Goal: Task Accomplishment & Management: Complete application form

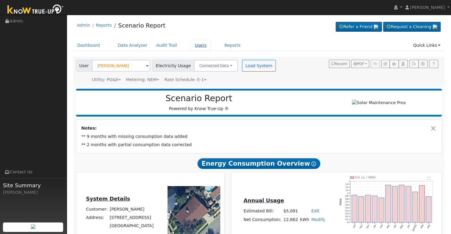
click at [192, 46] on link "Users" at bounding box center [200, 45] width 21 height 11
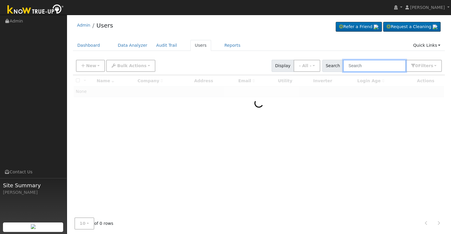
click at [374, 64] on input "text" at bounding box center [374, 66] width 63 height 12
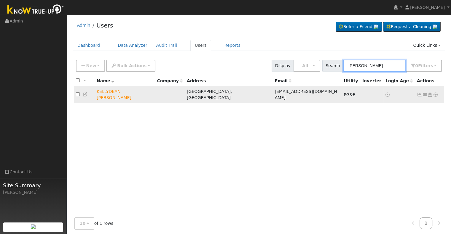
type input "[PERSON_NAME]"
click at [84, 92] on icon at bounding box center [85, 94] width 5 height 4
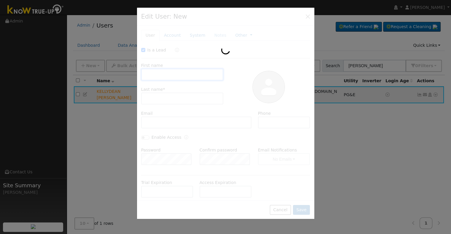
checkbox input "true"
type input "KELLYDEAN"
type input "[PERSON_NAME]"
type input "[EMAIL_ADDRESS][DOMAIN_NAME]"
type input "5593013306"
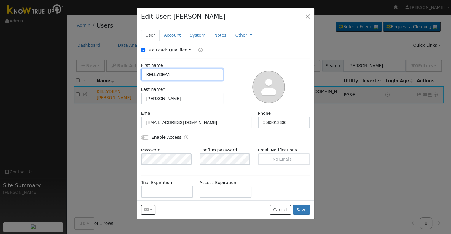
drag, startPoint x: 158, startPoint y: 73, endPoint x: 159, endPoint y: 78, distance: 4.5
click at [159, 76] on input "KELLYDEAN" at bounding box center [182, 75] width 82 height 12
type input "KELLY DEAN"
click at [303, 207] on button "Save" at bounding box center [301, 210] width 17 height 10
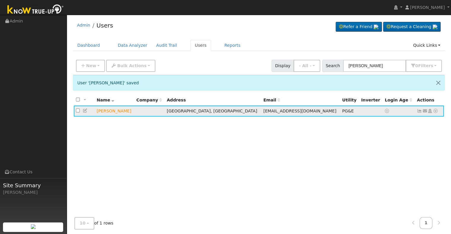
click at [435, 110] on icon at bounding box center [434, 111] width 5 height 4
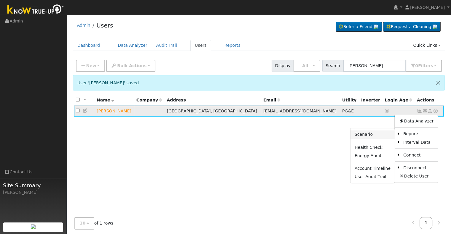
click at [382, 134] on link "Scenario" at bounding box center [372, 135] width 44 height 8
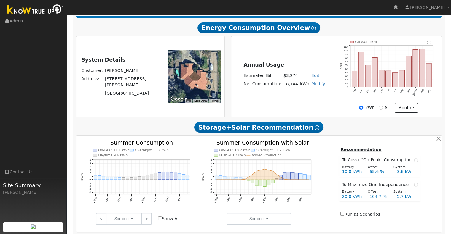
scroll to position [172, 0]
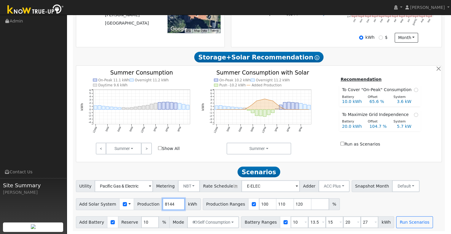
drag, startPoint x: 169, startPoint y: 204, endPoint x: 153, endPoint y: 208, distance: 16.6
click at [153, 208] on div "Add Solar System Use CSV Data Production 8144 kWh" at bounding box center [138, 204] width 125 height 12
type input "10431"
click at [276, 202] on input "110" at bounding box center [285, 204] width 18 height 12
type input "120"
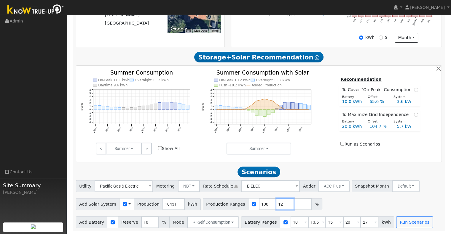
type input "1"
click at [290, 222] on input "10" at bounding box center [299, 223] width 18 height 12
type input "13.5"
type input "15"
type input "20"
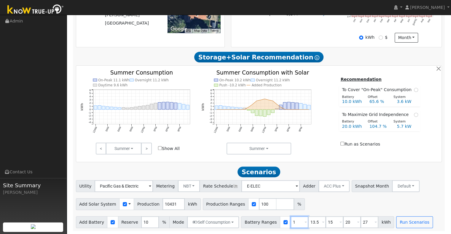
type input "27"
type input "15"
type input "20"
type input "27"
type input "15"
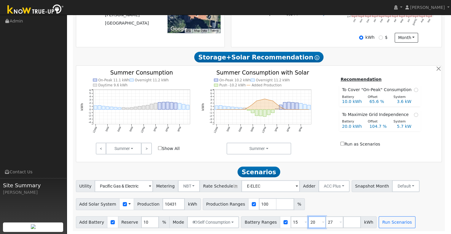
click at [309, 222] on input "20" at bounding box center [317, 223] width 18 height 12
type input "27"
type input "2"
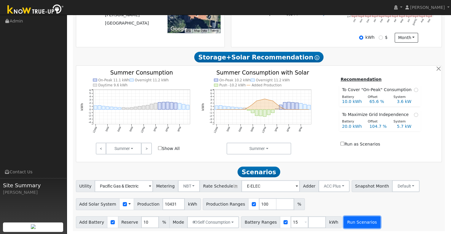
click at [354, 224] on button "Run Scenarios" at bounding box center [361, 223] width 36 height 12
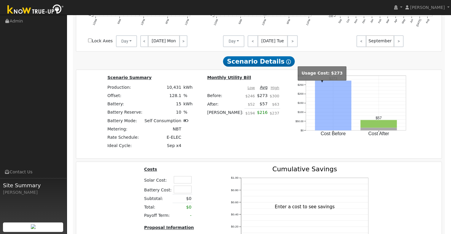
scroll to position [507, 0]
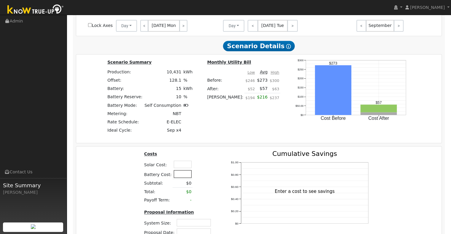
click at [177, 177] on input "text" at bounding box center [183, 173] width 18 height 7
click at [178, 168] on input "text" at bounding box center [183, 164] width 18 height 7
type input "$24,000"
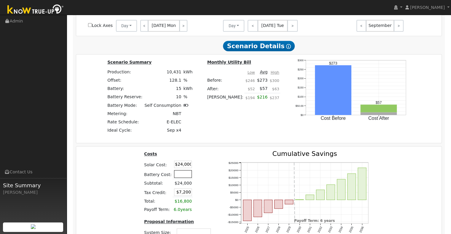
click at [181, 176] on input "text" at bounding box center [183, 173] width 18 height 7
type input "$20,000"
type input "$13,200"
click at [212, 176] on div "Costs Solar Cost: $24,000 Battery Cost: $20,000 Subtotal: $24,000 Tax Credit: $…" at bounding box center [178, 206] width 83 height 110
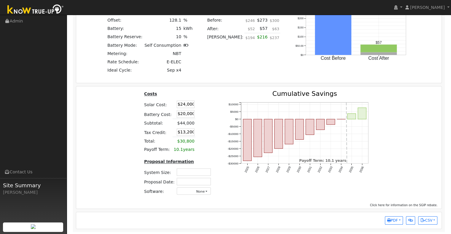
scroll to position [570, 0]
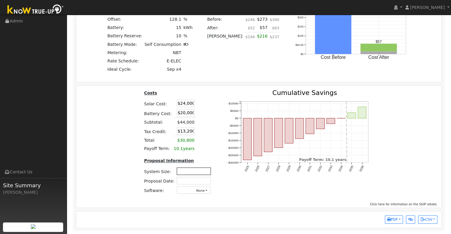
click at [190, 172] on input "text" at bounding box center [194, 171] width 34 height 7
type input "8.61"
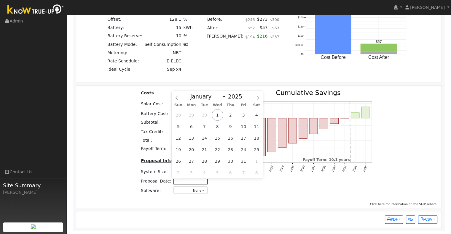
click at [203, 181] on input "text" at bounding box center [190, 180] width 34 height 7
click at [219, 115] on span "1" at bounding box center [218, 115] width 12 height 12
type input "[DATE]"
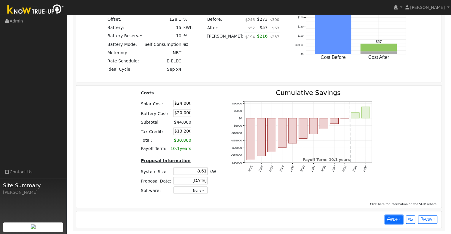
click at [400, 220] on button "PDF" at bounding box center [394, 220] width 18 height 8
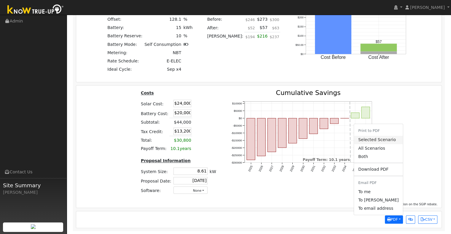
click at [379, 141] on link "Selected Scenario" at bounding box center [378, 140] width 49 height 8
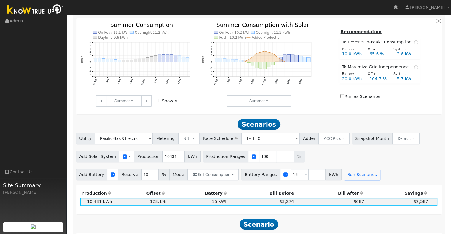
scroll to position [204, 0]
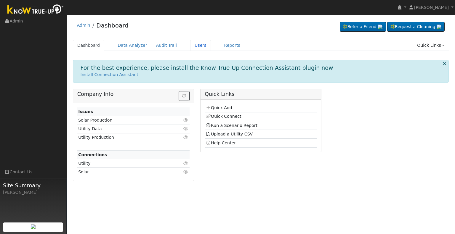
click at [190, 44] on link "Users" at bounding box center [200, 45] width 21 height 11
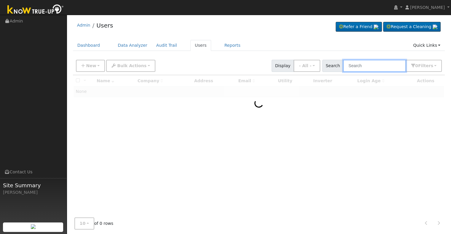
click at [360, 65] on input "text" at bounding box center [374, 66] width 63 height 12
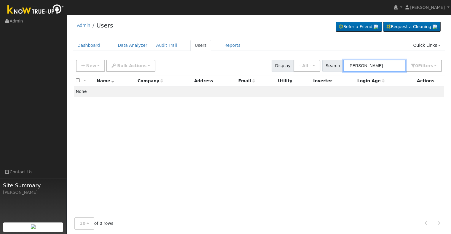
type input "[PERSON_NAME]"
drag, startPoint x: 373, startPoint y: 66, endPoint x: 347, endPoint y: 71, distance: 27.1
click at [347, 71] on input "[PERSON_NAME]" at bounding box center [374, 66] width 63 height 12
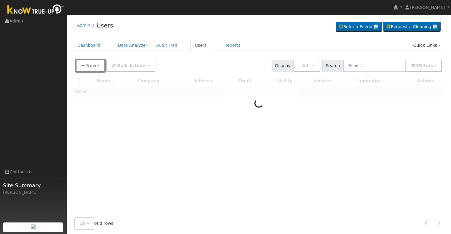
click at [82, 65] on icon "button" at bounding box center [83, 66] width 4 height 4
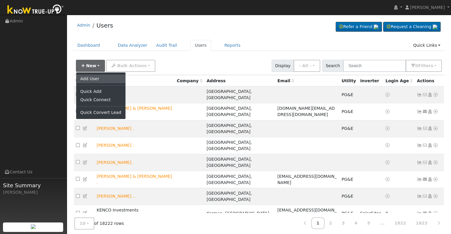
click at [89, 78] on link "Add User" at bounding box center [100, 79] width 49 height 8
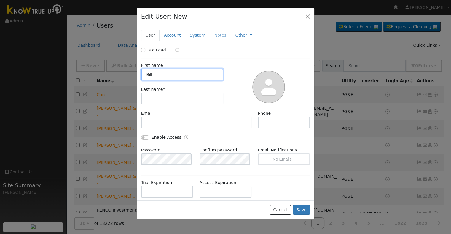
type input "Bill"
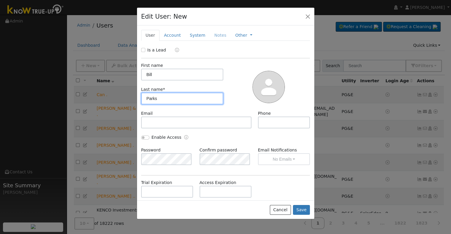
type input "Parks"
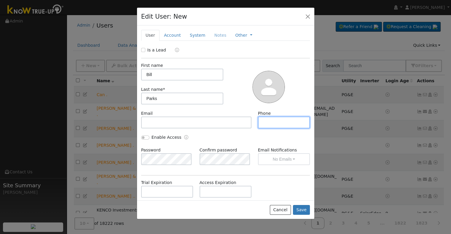
paste input "tel:[PHONE_NUMBER]"
click at [266, 123] on input "tel:[PHONE_NUMBER]" at bounding box center [284, 123] width 52 height 12
type input "[PHONE_NUMBER]"
click at [172, 35] on link "Account" at bounding box center [172, 35] width 26 height 11
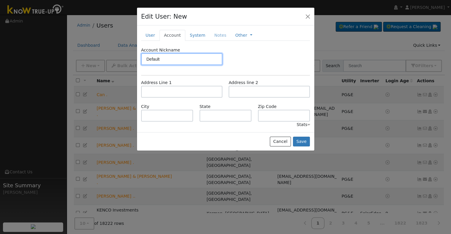
type input "Default"
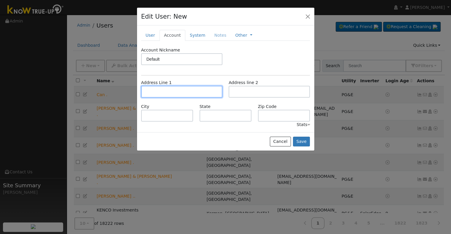
click at [174, 93] on input "text" at bounding box center [181, 92] width 81 height 12
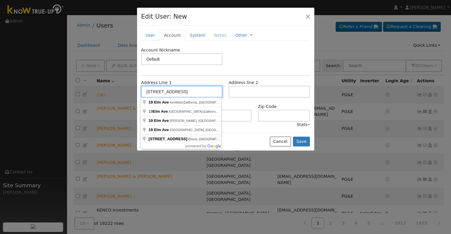
type input "[STREET_ADDRESS]"
type input "Clovis"
type input "CA"
type input "93612"
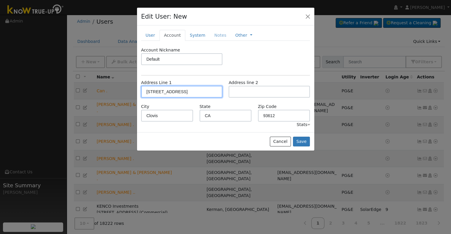
scroll to position [5, 0]
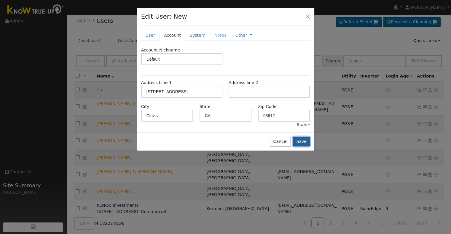
click at [305, 141] on button "Save" at bounding box center [301, 142] width 17 height 10
